Goal: Task Accomplishment & Management: Manage account settings

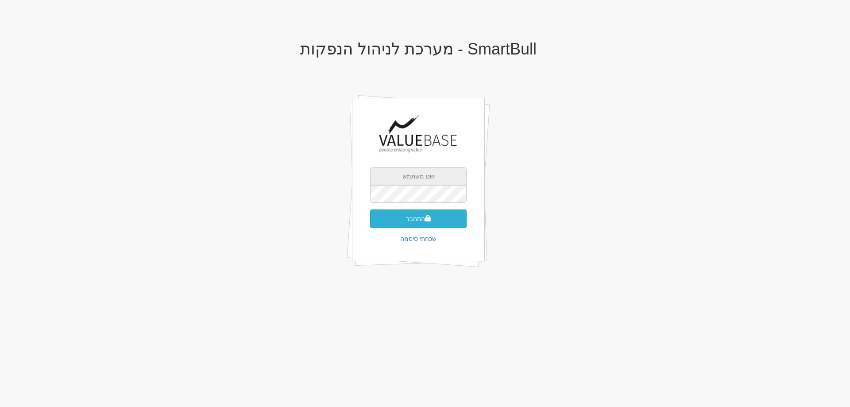
type input "[EMAIL_ADDRESS][DOMAIN_NAME]"
click at [415, 216] on button "התחבר" at bounding box center [418, 219] width 97 height 19
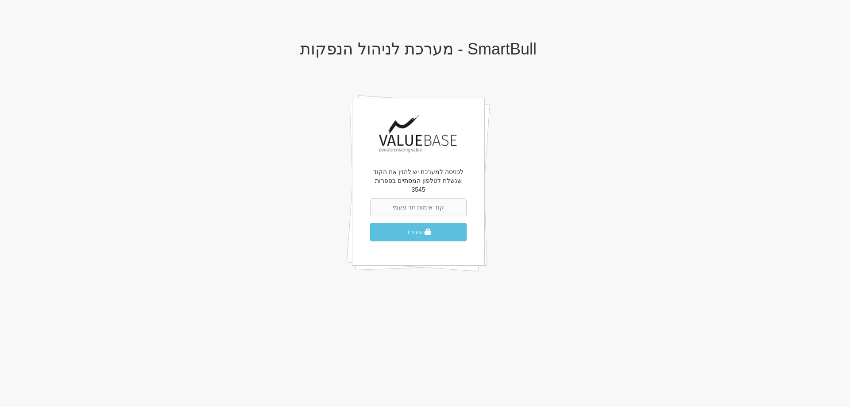
click at [432, 201] on input "text" at bounding box center [418, 207] width 97 height 18
type input "988872"
click at [370, 223] on button "התחבר" at bounding box center [418, 232] width 97 height 19
drag, startPoint x: 402, startPoint y: 225, endPoint x: 455, endPoint y: 233, distance: 53.7
click at [404, 225] on button "התחבר" at bounding box center [418, 232] width 97 height 19
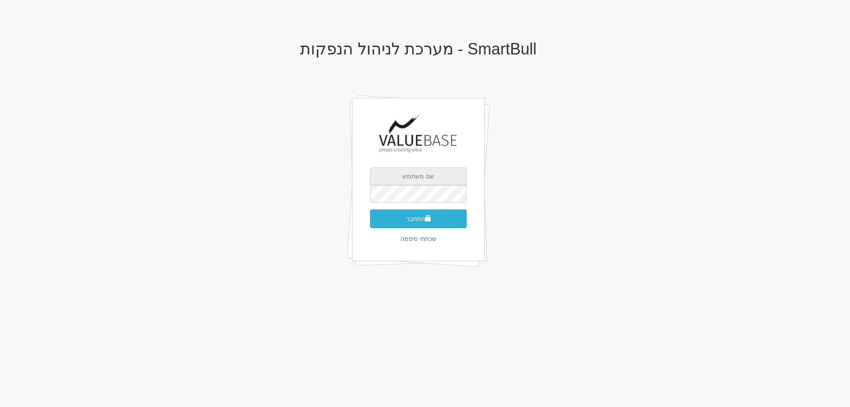
type input "hilla.a@valuebase.co.il"
click at [410, 217] on button "התחבר" at bounding box center [418, 219] width 97 height 19
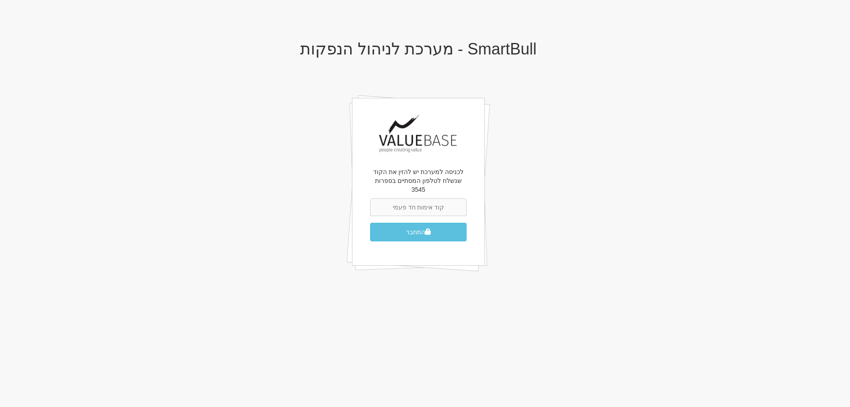
click at [413, 200] on input "text" at bounding box center [418, 207] width 97 height 18
type input "037584"
drag, startPoint x: 412, startPoint y: 222, endPoint x: 416, endPoint y: 226, distance: 5.6
click at [413, 223] on button "התחבר" at bounding box center [418, 232] width 97 height 19
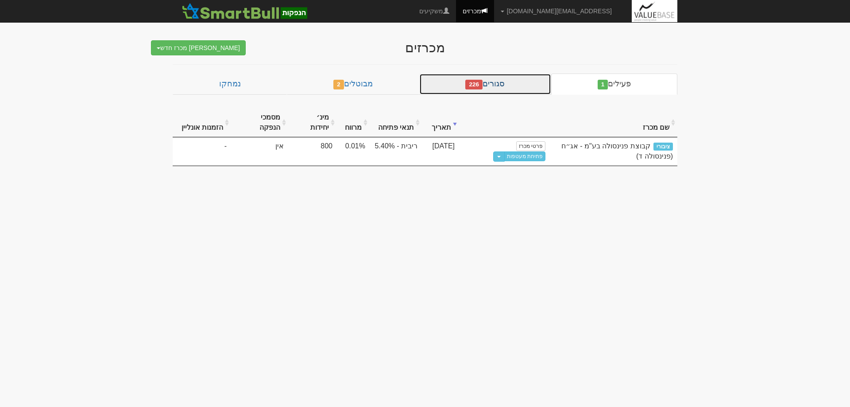
click at [503, 83] on link "סגורים 226" at bounding box center [485, 84] width 132 height 21
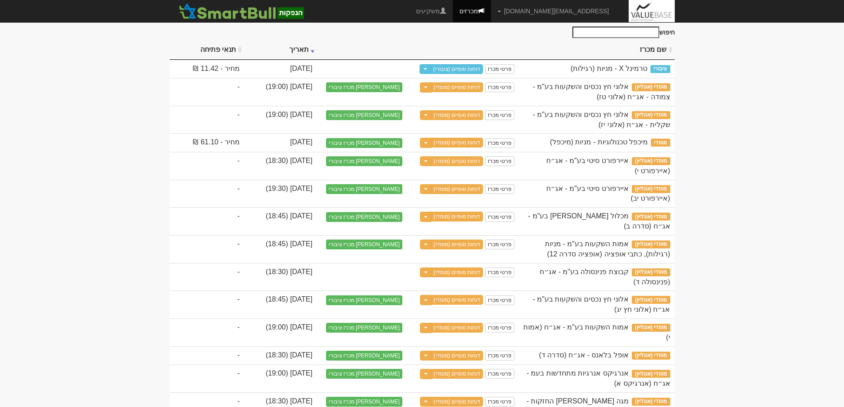
scroll to position [89, 0]
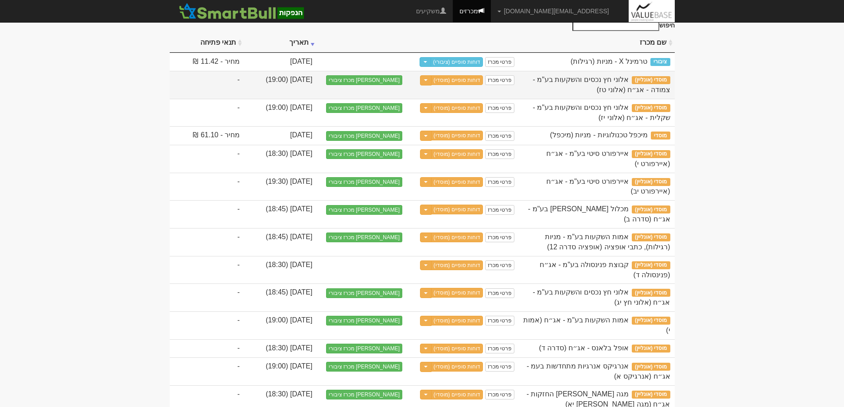
drag, startPoint x: 525, startPoint y: 294, endPoint x: 554, endPoint y: 96, distance: 200.5
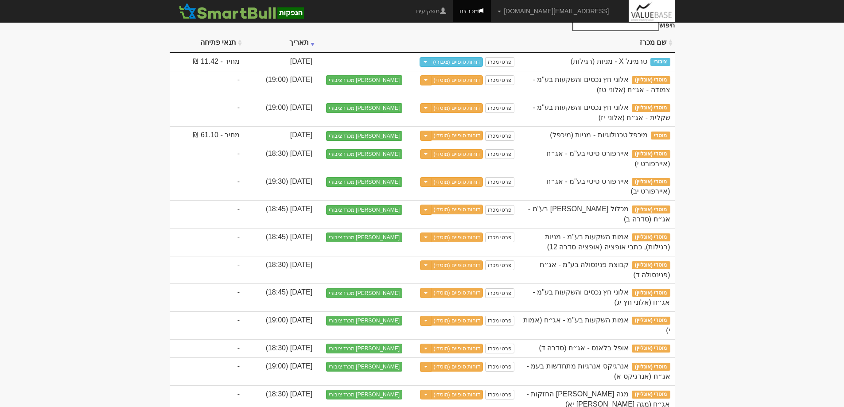
drag, startPoint x: 833, startPoint y: 228, endPoint x: 809, endPoint y: 227, distance: 24.0
